Goal: Information Seeking & Learning: Check status

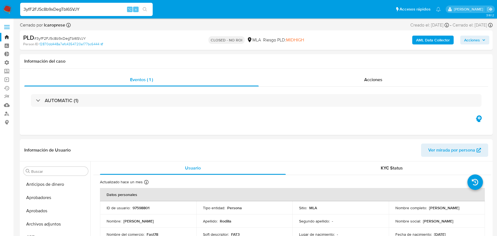
select select "10"
type input "tI2z6NfvI0CAJihFBSluO7LQ"
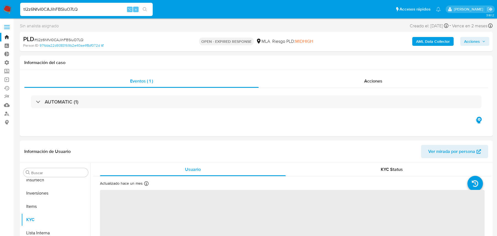
scroll to position [286, 0]
select select "10"
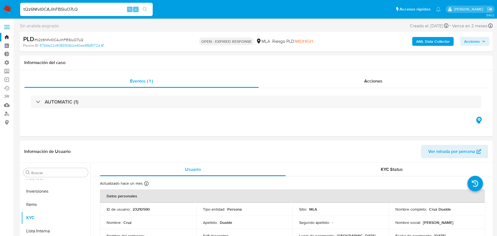
click at [427, 41] on b "AML Data Collector" at bounding box center [433, 41] width 34 height 9
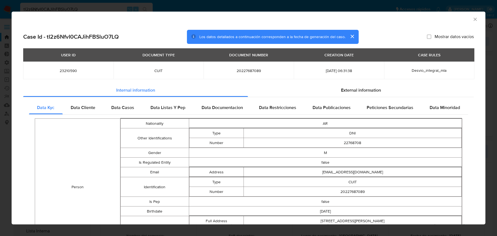
click at [293, 80] on div "USER ID DOCUMENT TYPE DOCUMENT NUMBER CREATION DATE CASE RULES 23210590 CUIT 20…" at bounding box center [248, 65] width 451 height 35
click at [285, 88] on div "External information" at bounding box center [361, 90] width 226 height 13
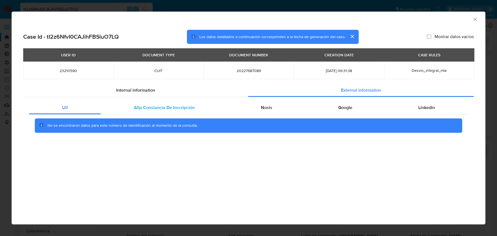
click at [166, 111] on div "Afip Constancia De Inscripción" at bounding box center [164, 107] width 127 height 13
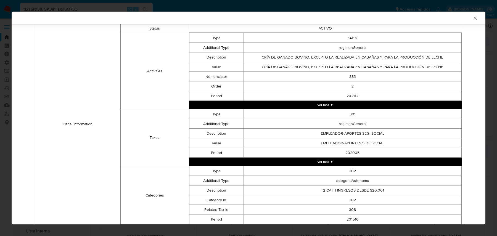
scroll to position [150, 0]
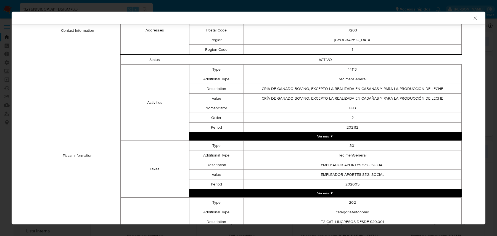
click at [241, 133] on button "Ver más ▼" at bounding box center [325, 136] width 273 height 8
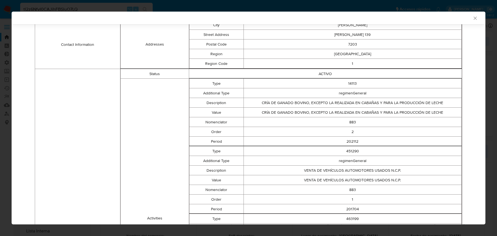
scroll to position [0, 0]
